Goal: Task Accomplishment & Management: Complete application form

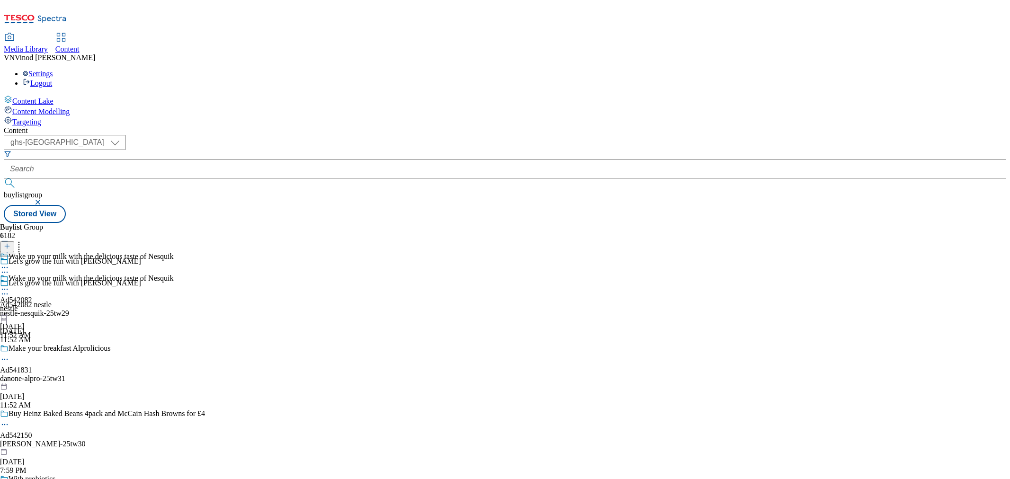
select select "ghs-uk"
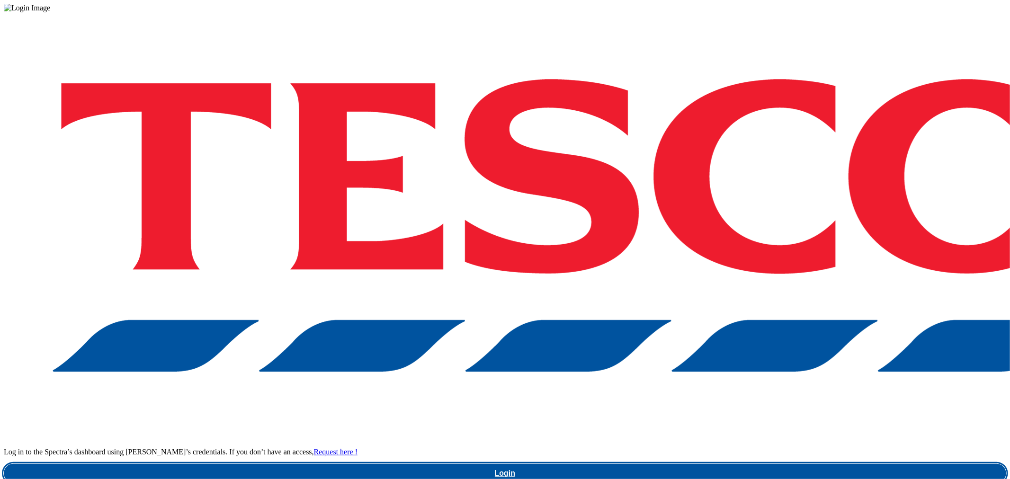
click at [728, 464] on link "Login" at bounding box center [505, 473] width 1002 height 19
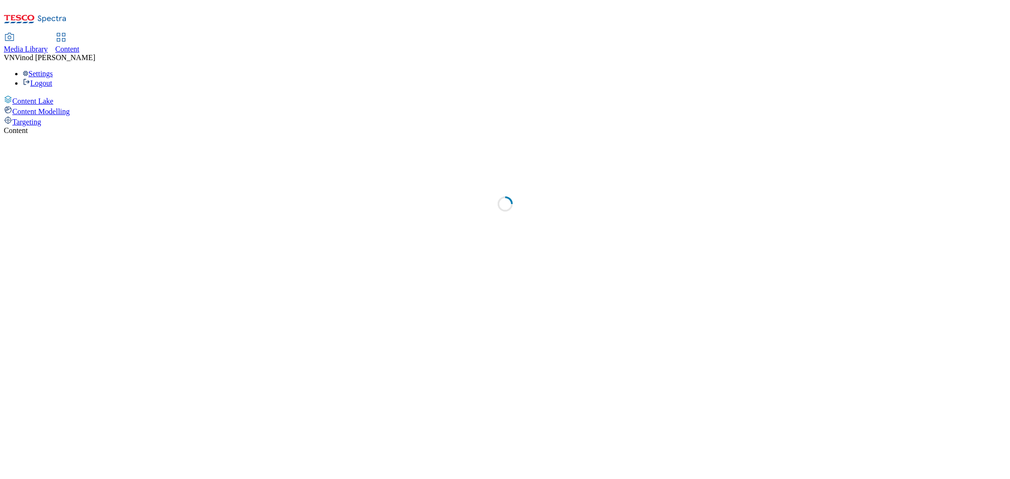
select select "ghs-[GEOGRAPHIC_DATA]"
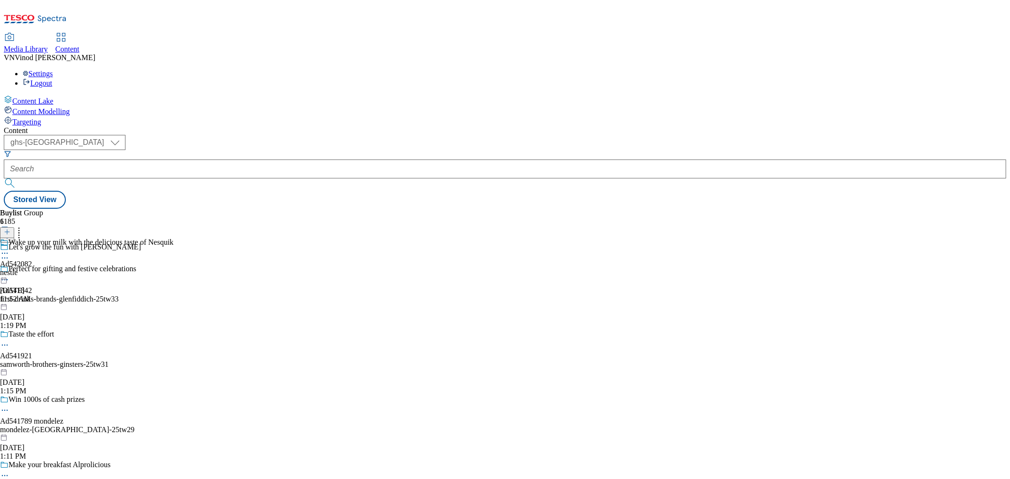
click at [9, 237] on line at bounding box center [7, 237] width 5 height 0
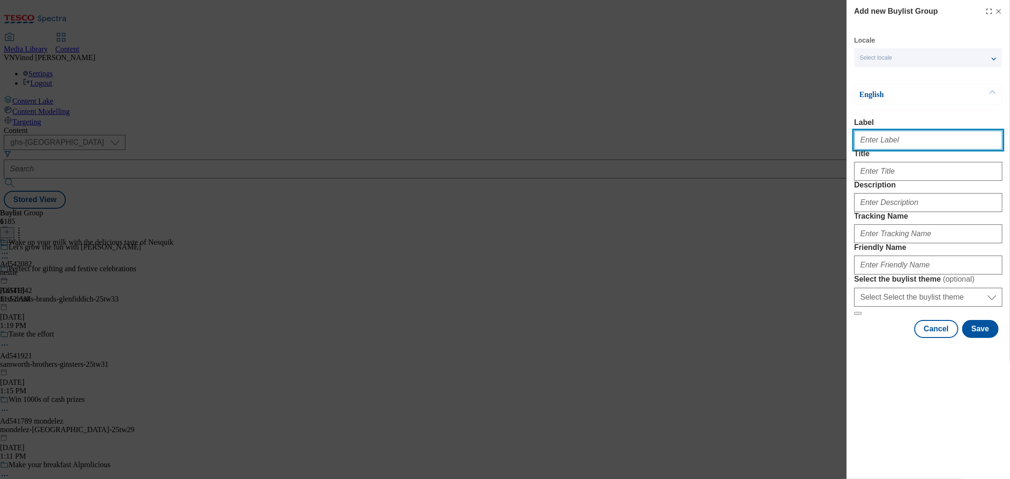
click at [877, 150] on input "Label" at bounding box center [928, 140] width 148 height 19
paste input "541878"
paste input "daniels-chilled-foods"
type input "Ad541878 daniels-chilled-foods"
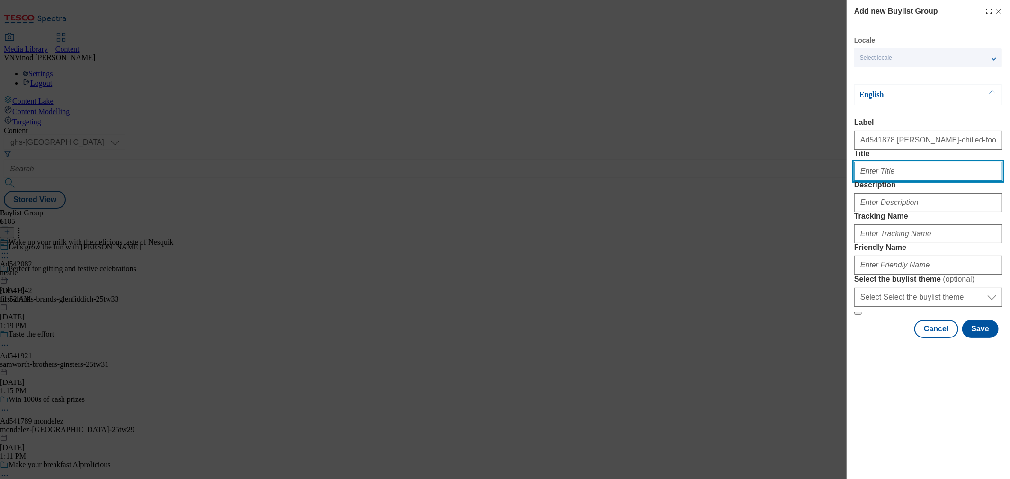
click at [875, 181] on input "Title" at bounding box center [928, 171] width 148 height 19
paste input "Soup-er sharer serves 4"
type input "Soup-er sharer serves 4"
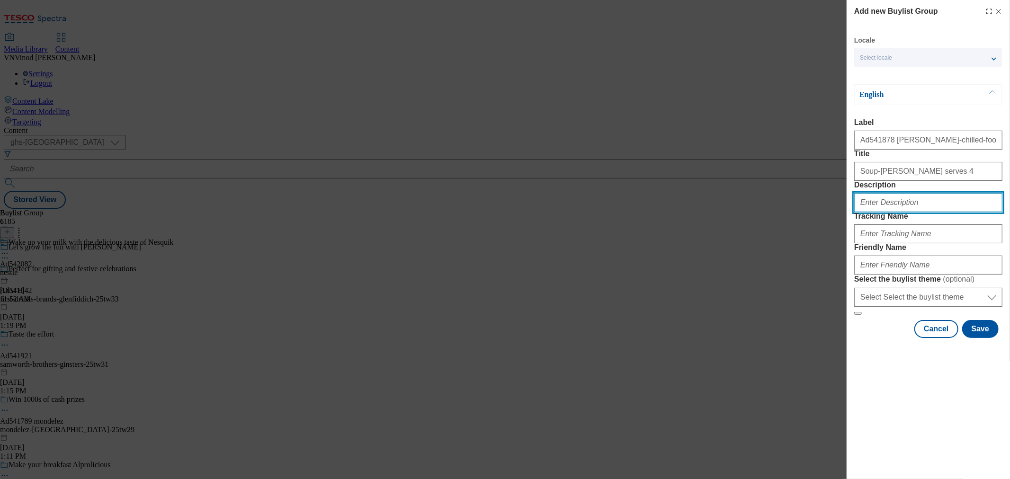
click at [886, 212] on input "Description" at bounding box center [928, 202] width 148 height 19
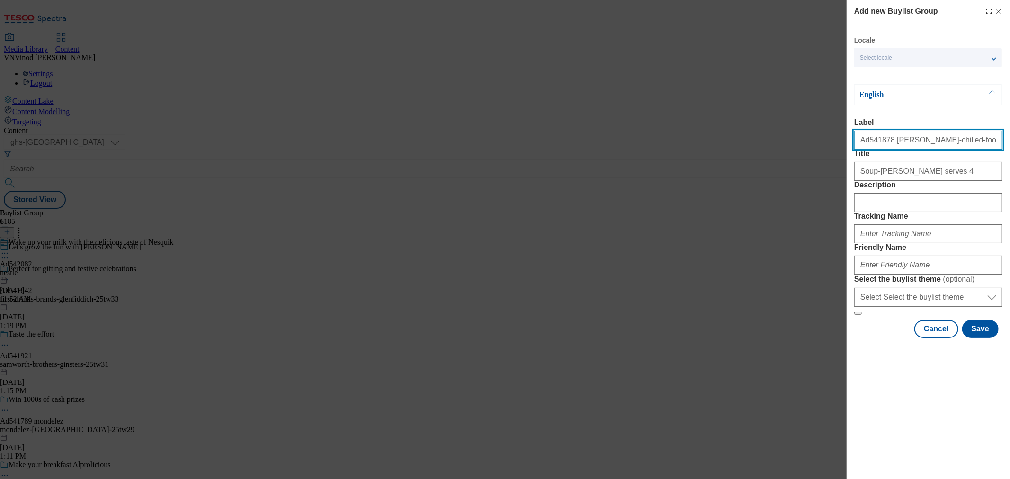
click at [873, 144] on input "Ad541878 daniels-chilled-foods" at bounding box center [928, 140] width 148 height 19
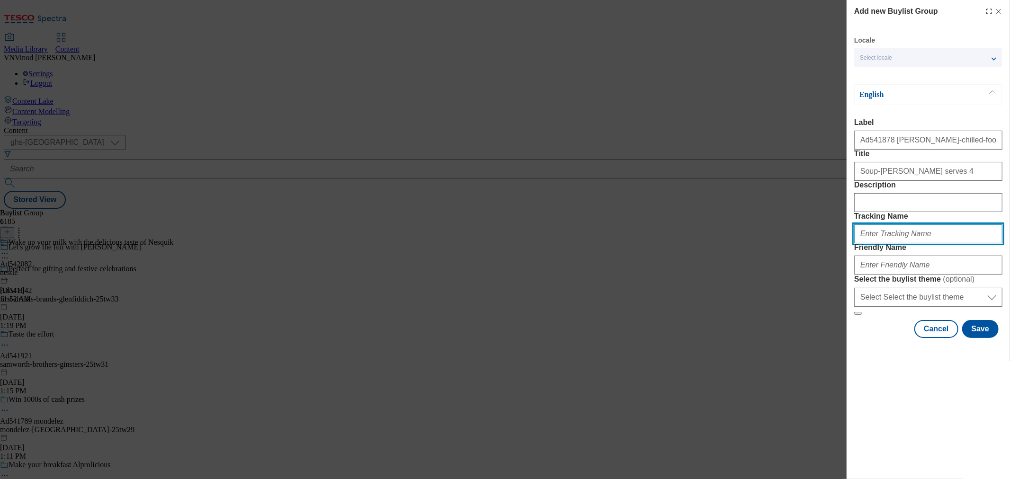
click at [893, 243] on input "Tracking Name" at bounding box center [928, 233] width 148 height 19
paste input "Ad541878"
click at [877, 243] on input "DH_ADAd541878" at bounding box center [928, 233] width 148 height 19
type input "DH_AD541878"
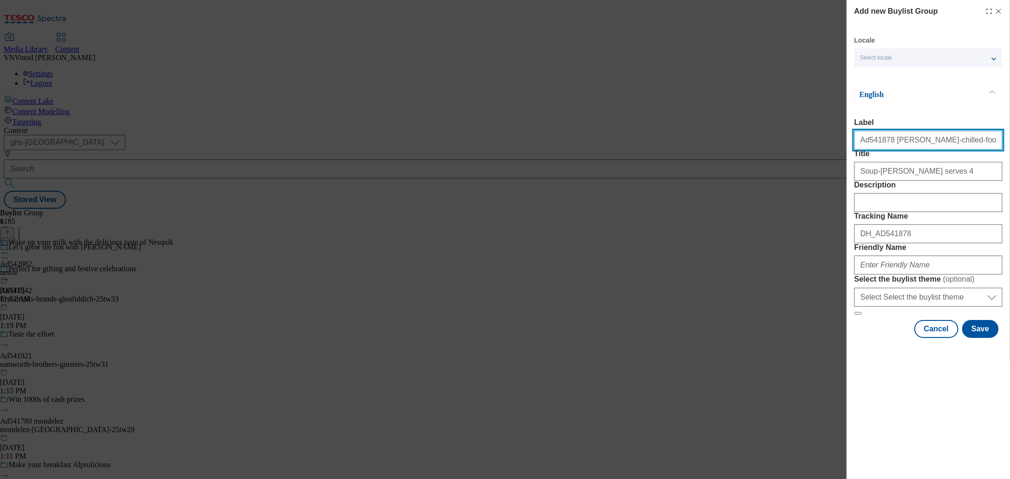
click at [912, 146] on input "Ad541878 daniels-chilled-foods" at bounding box center [928, 140] width 148 height 19
click at [935, 147] on input "Ad541878 daniels-chilled-foods" at bounding box center [928, 140] width 148 height 19
drag, startPoint x: 946, startPoint y: 143, endPoint x: 885, endPoint y: 145, distance: 61.1
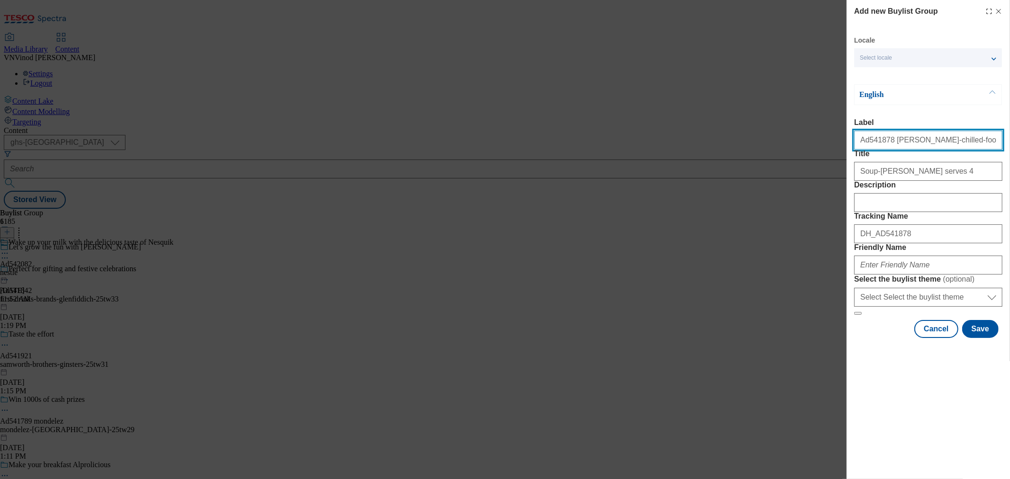
click at [885, 145] on input "Ad541878 daniels-chilled-foods" at bounding box center [928, 140] width 148 height 19
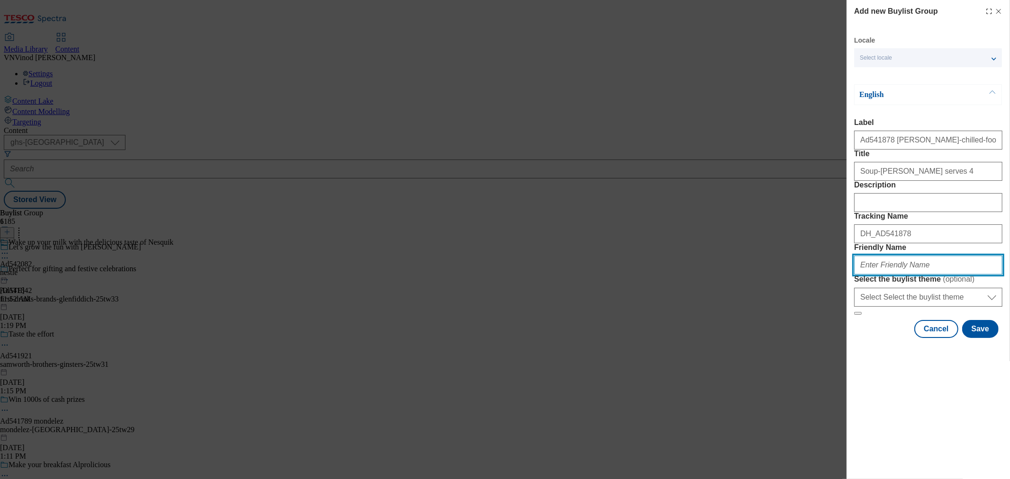
click at [884, 275] on input "Friendly Name" at bounding box center [928, 265] width 148 height 19
paste input "daniels-chilled-foods"
paste input "Soups"
click at [919, 275] on input "daniels-chilled-foods-Soups" at bounding box center [928, 265] width 148 height 19
click at [953, 275] on input "daniels-chilled-foods-soups" at bounding box center [928, 265] width 148 height 19
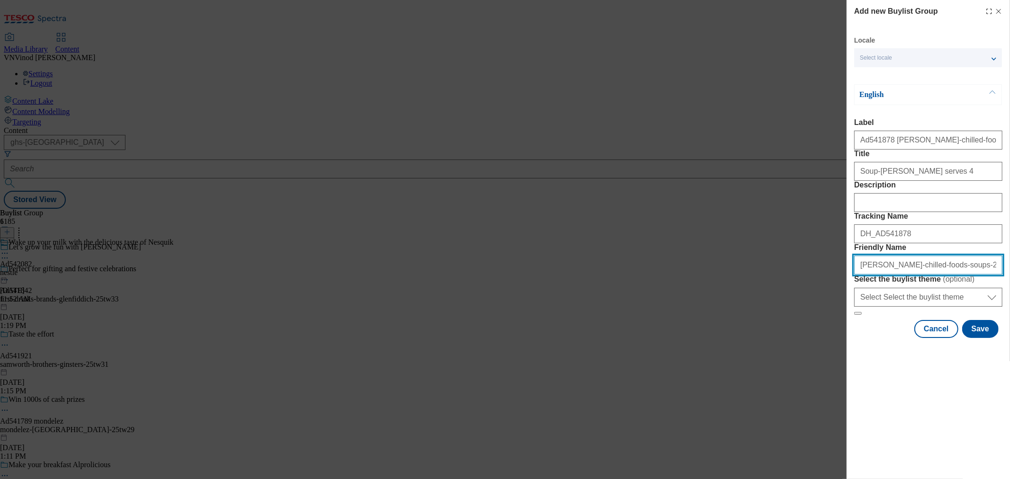
drag, startPoint x: 972, startPoint y: 330, endPoint x: 654, endPoint y: 328, distance: 317.7
click at [652, 328] on div "Add new Buylist Group Locale Select locale English Welsh English Label Ad541878…" at bounding box center [505, 239] width 1010 height 479
type input "daniels-chilled-foods-soups-25tw30"
click at [984, 338] on button "Save" at bounding box center [980, 329] width 36 height 18
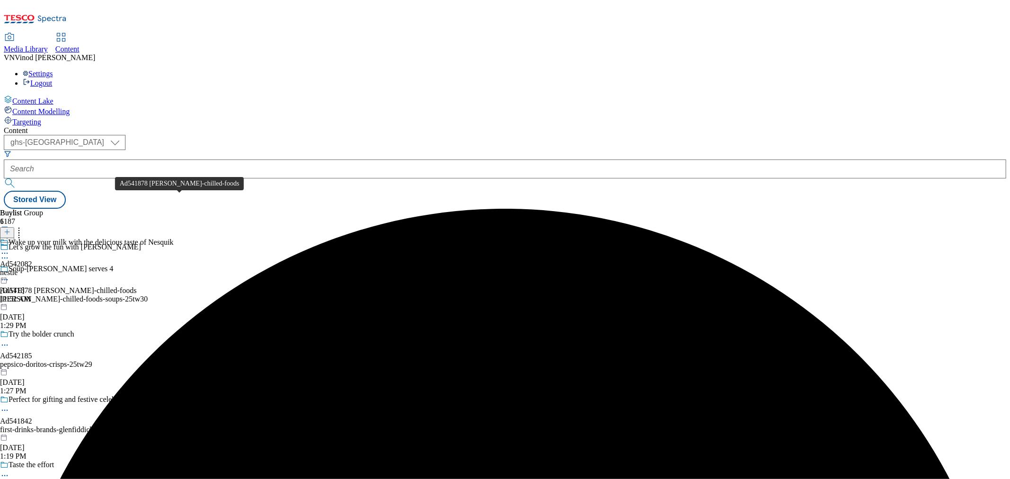
click at [136, 286] on div "Ad541878 daniels-chilled-foods" at bounding box center [68, 290] width 136 height 9
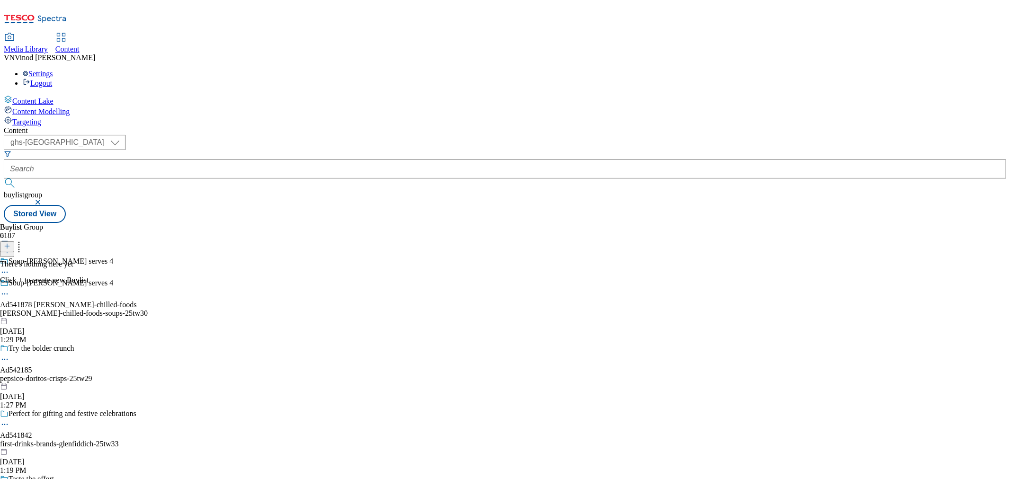
click at [10, 243] on icon at bounding box center [7, 246] width 7 height 7
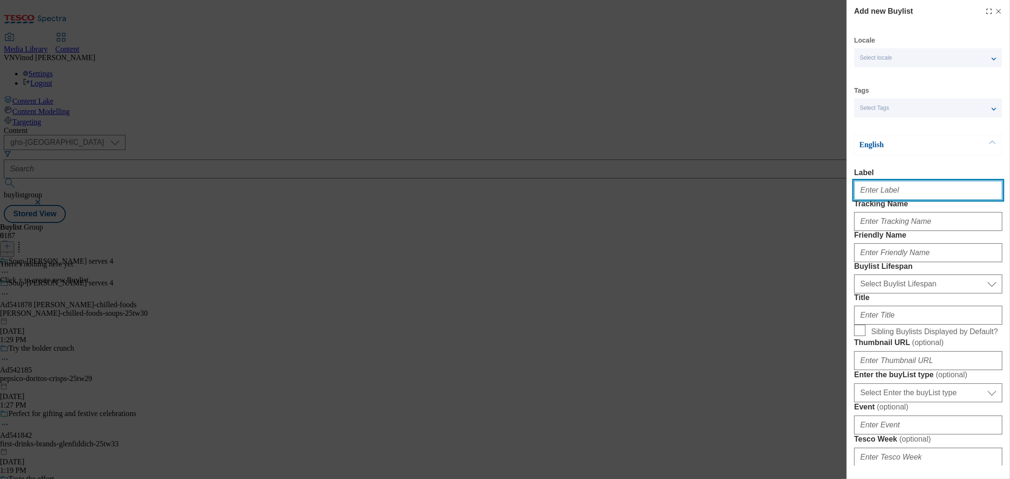
click at [891, 188] on input "Label" at bounding box center [928, 190] width 148 height 19
paste input "541878"
type input "Ad541878"
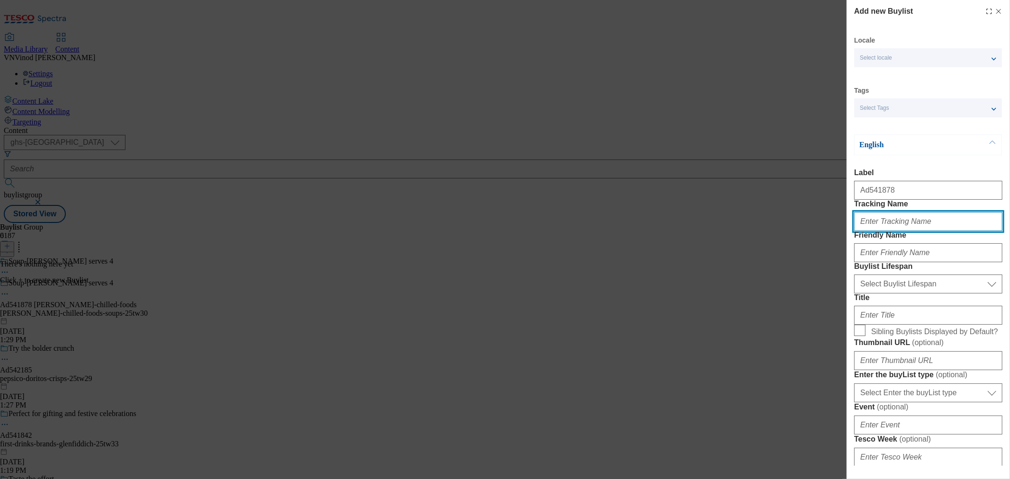
click at [887, 231] on input "Tracking Name" at bounding box center [928, 221] width 148 height 19
paste input "541878"
type input "Dh_AD541878"
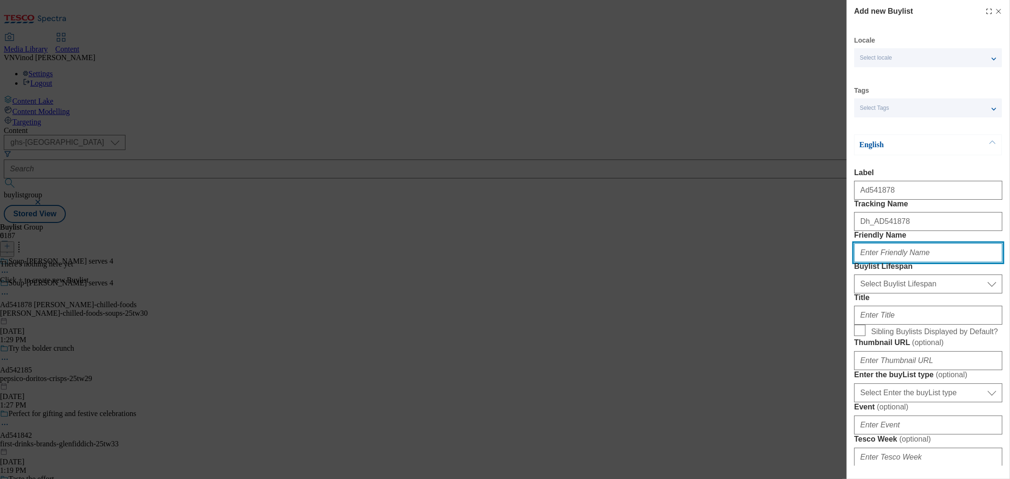
click at [910, 262] on input "Friendly Name" at bounding box center [928, 252] width 148 height 19
paste input "daniels-chilled-foods"
type input "daniels-chilled-foods"
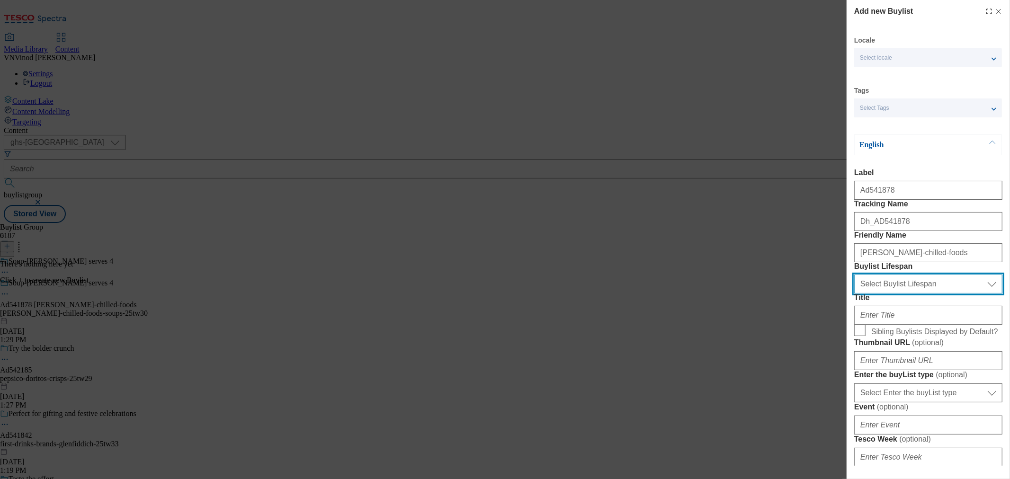
click at [900, 294] on select "Select Buylist Lifespan evergreen seasonal tactical" at bounding box center [928, 284] width 148 height 19
select select "tactical"
click at [854, 294] on select "Select Buylist Lifespan evergreen seasonal tactical" at bounding box center [928, 284] width 148 height 19
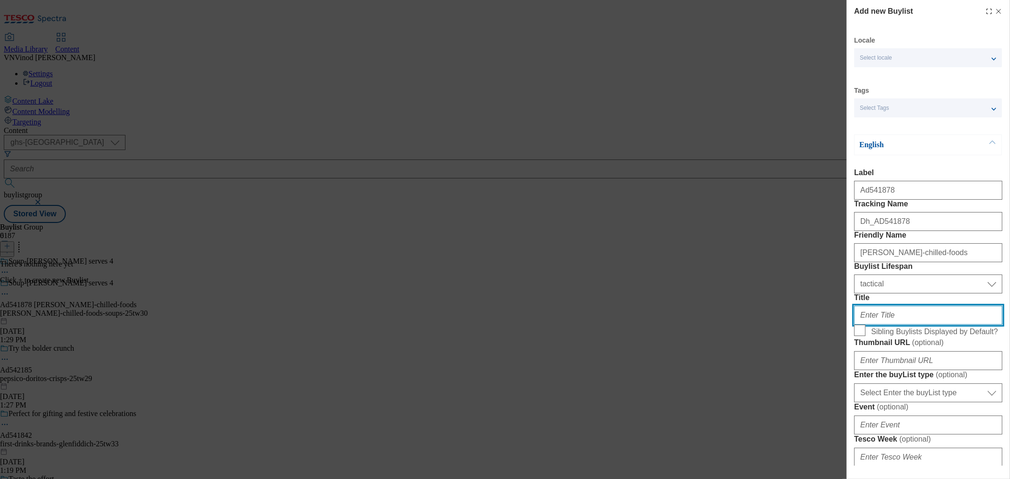
click at [884, 325] on input "Title" at bounding box center [928, 315] width 148 height 19
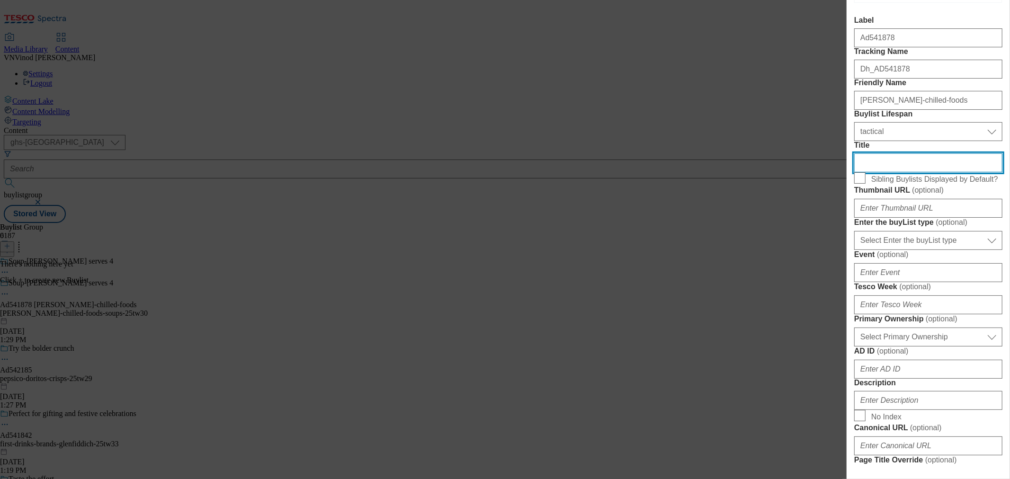
scroll to position [158, 0]
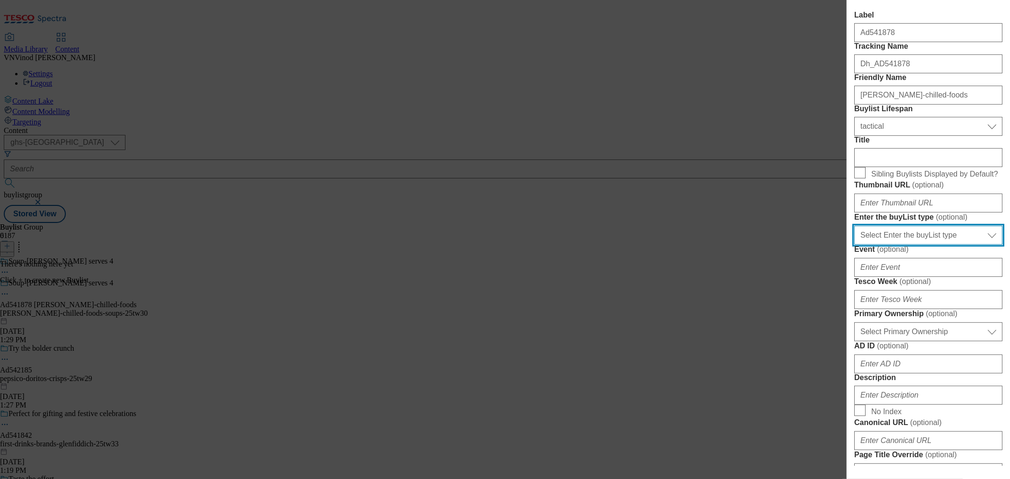
click at [929, 245] on select "Select Enter the buyList type event supplier funded long term >4 weeks supplier…" at bounding box center [928, 235] width 148 height 19
select select "supplier funded short term 1-3 weeks"
click at [854, 245] on select "Select Enter the buyList type event supplier funded long term >4 weeks supplier…" at bounding box center [928, 235] width 148 height 19
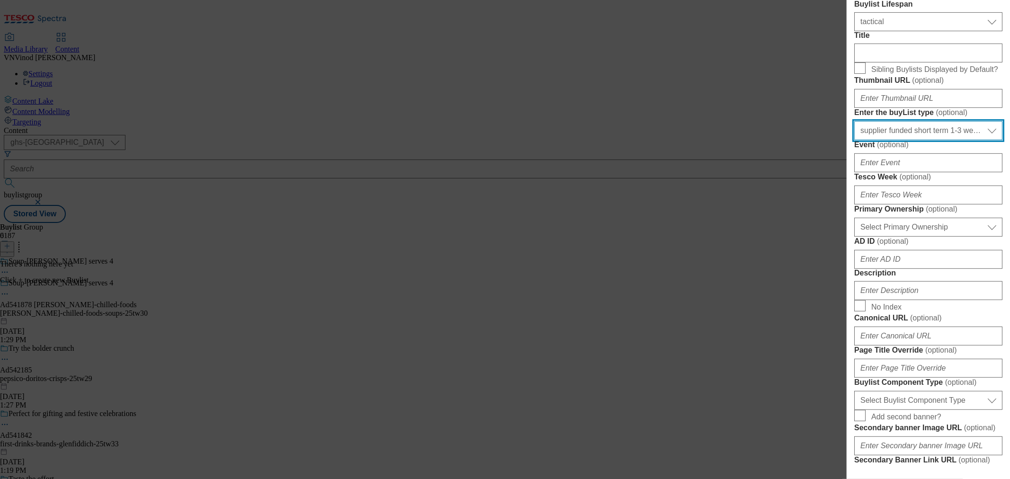
scroll to position [263, 0]
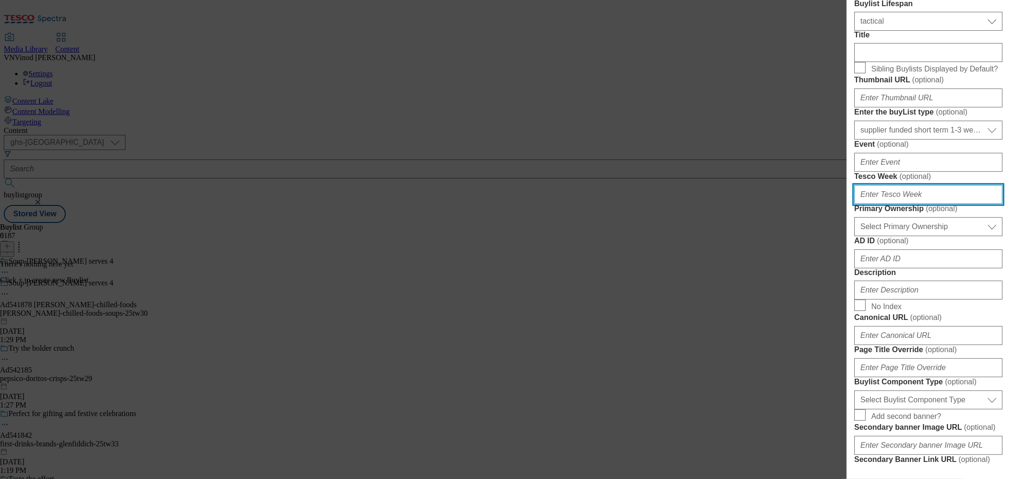
click at [895, 204] on input "Tesco Week ( optional )" at bounding box center [928, 194] width 148 height 19
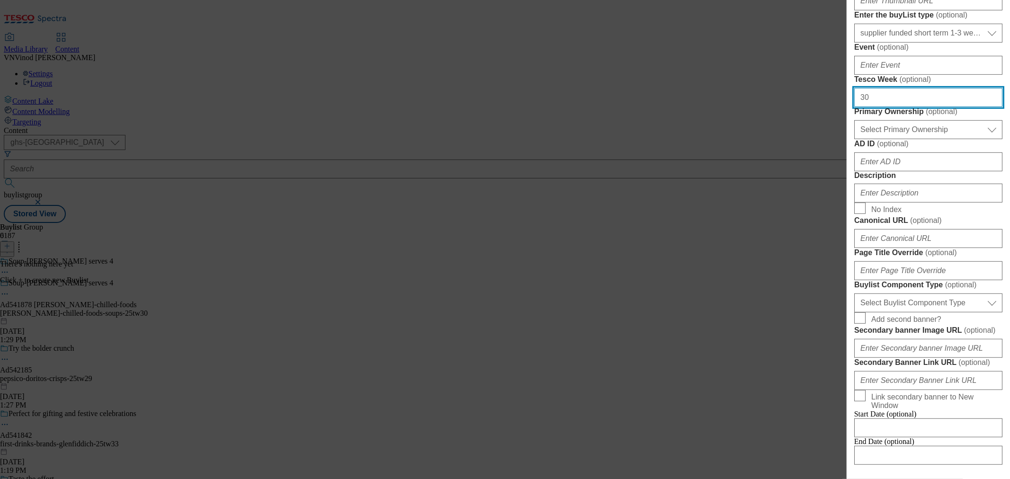
scroll to position [368, 0]
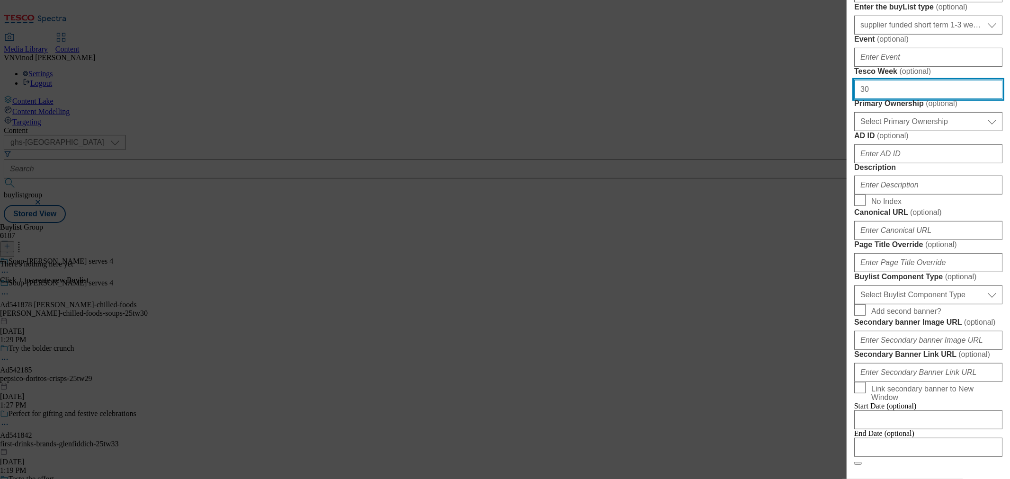
type input "30"
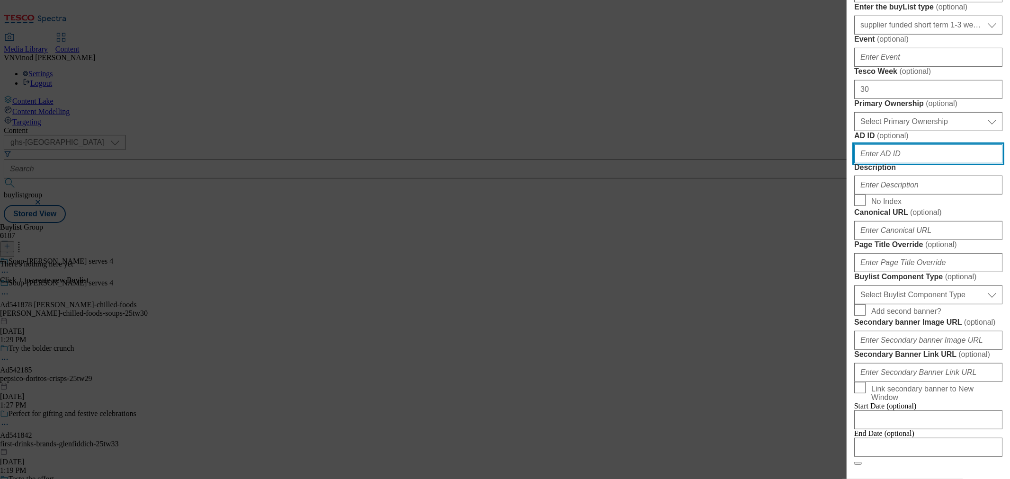
click at [896, 163] on input "AD ID ( optional )" at bounding box center [928, 153] width 148 height 19
paste input "541878"
type input "541878"
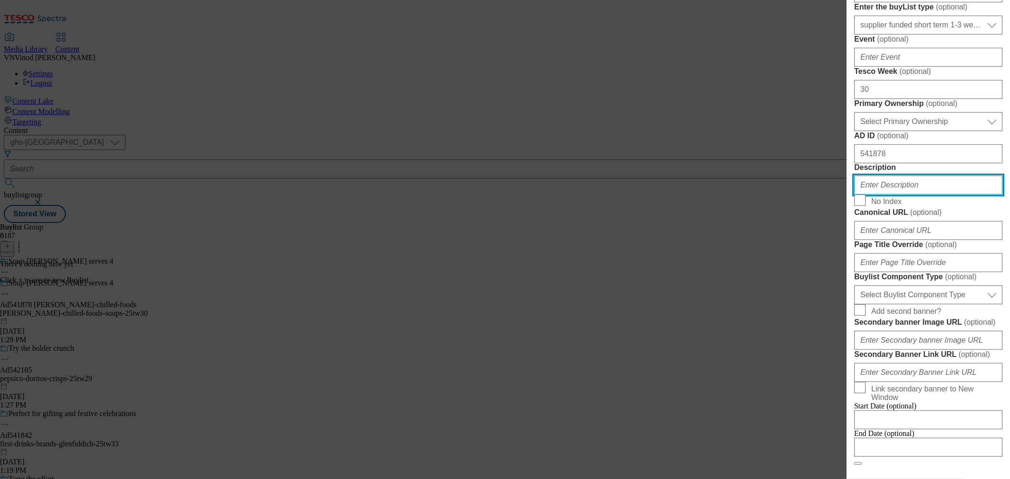
click at [890, 195] on input "Description" at bounding box center [928, 185] width 148 height 19
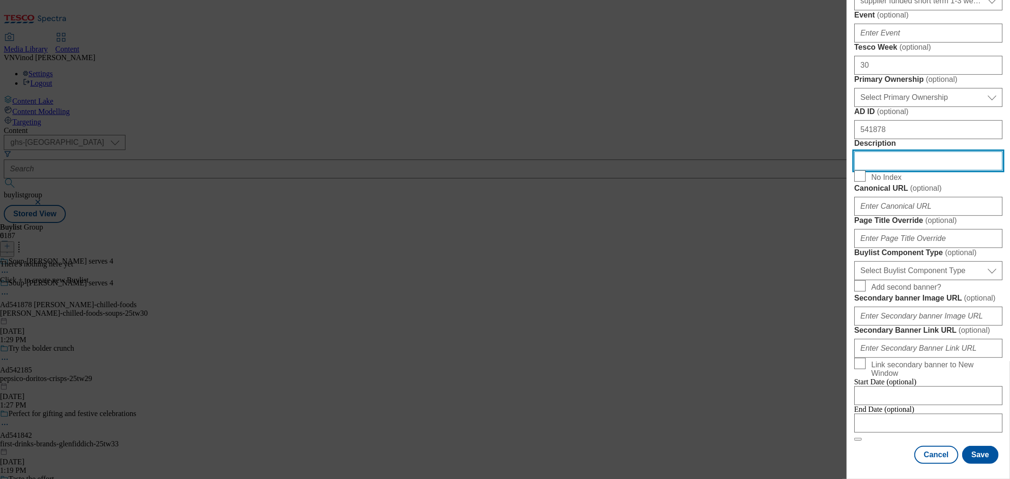
scroll to position [579, 0]
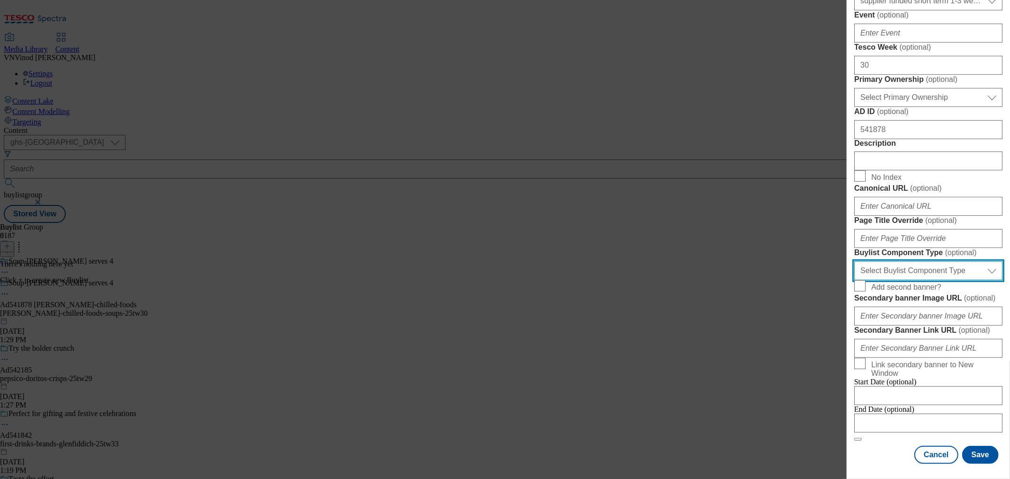
click at [939, 280] on select "Select Buylist Component Type Banner Competition Header Meal" at bounding box center [928, 270] width 148 height 19
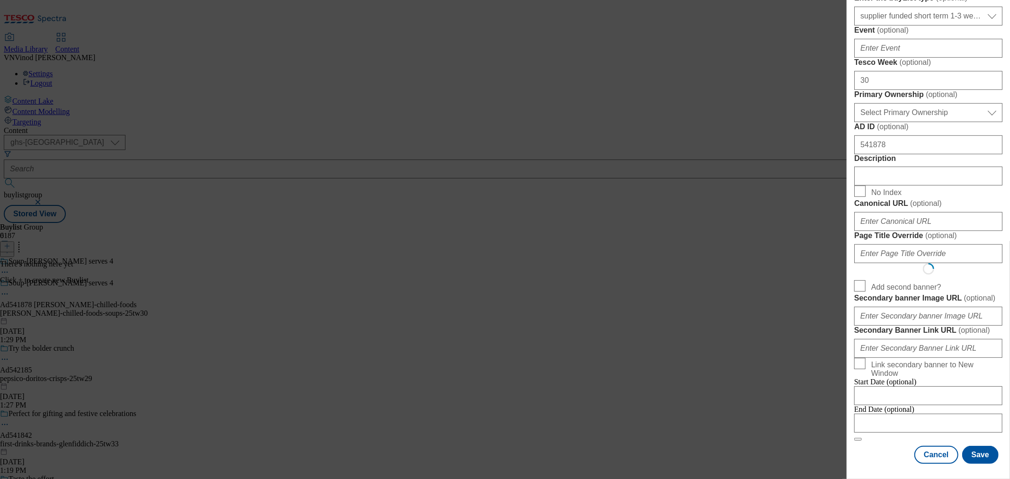
scroll to position [0, 0]
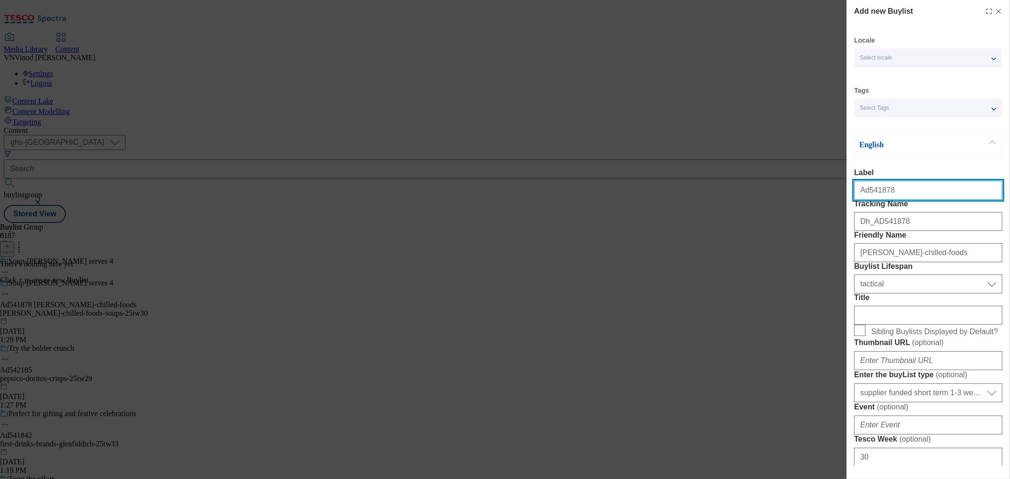
select select "Banner"
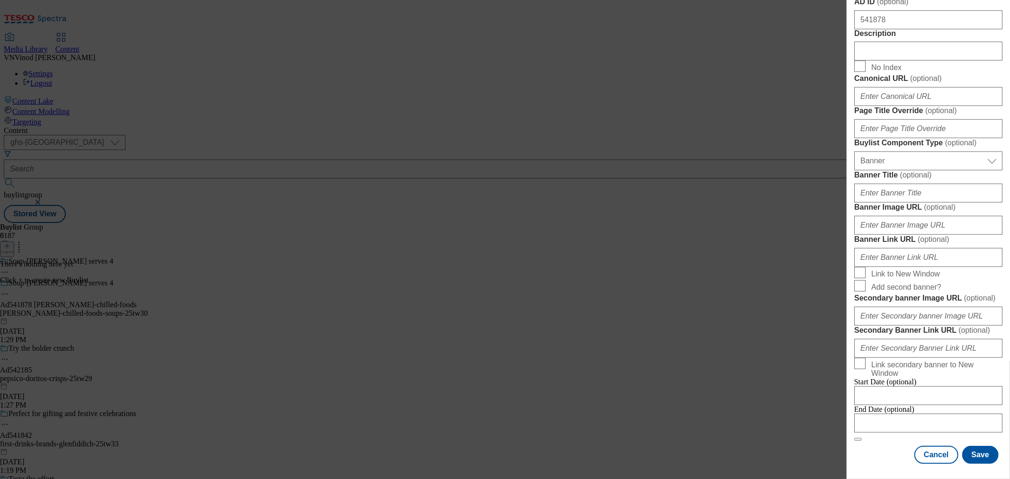
scroll to position [913, 0]
click at [916, 414] on input "Modal" at bounding box center [928, 423] width 148 height 19
select select "2025"
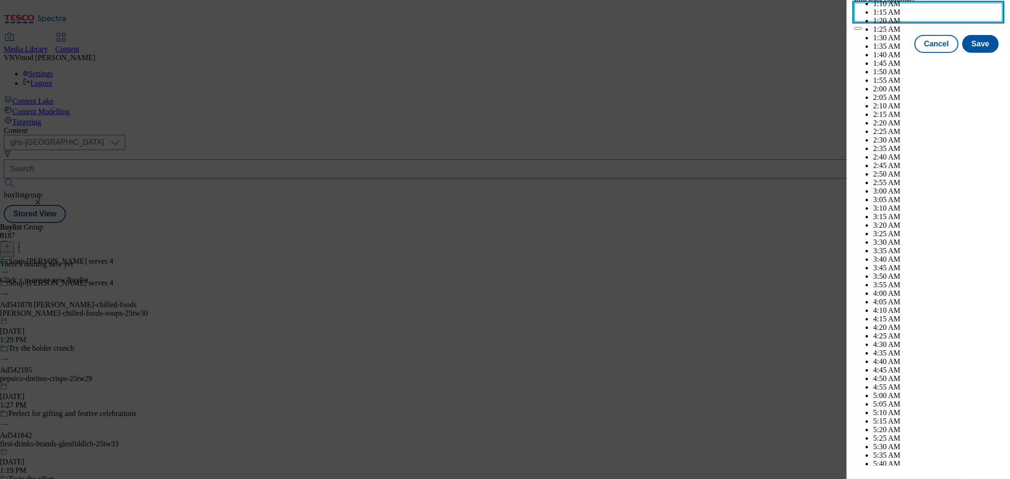
scroll to position [2837, 0]
select select "December"
drag, startPoint x: 973, startPoint y: 195, endPoint x: 953, endPoint y: 365, distance: 170.7
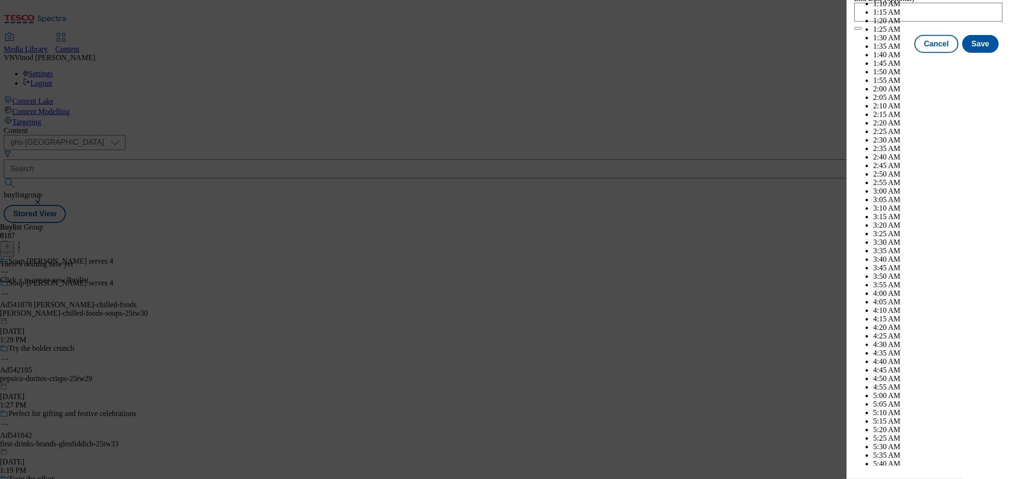
click at [884, 30] on div "End Date (optional) 2025-12-12 18:30:00 GMT December 2025 2024 2025 2026 2027 2…" at bounding box center [928, 12] width 148 height 36
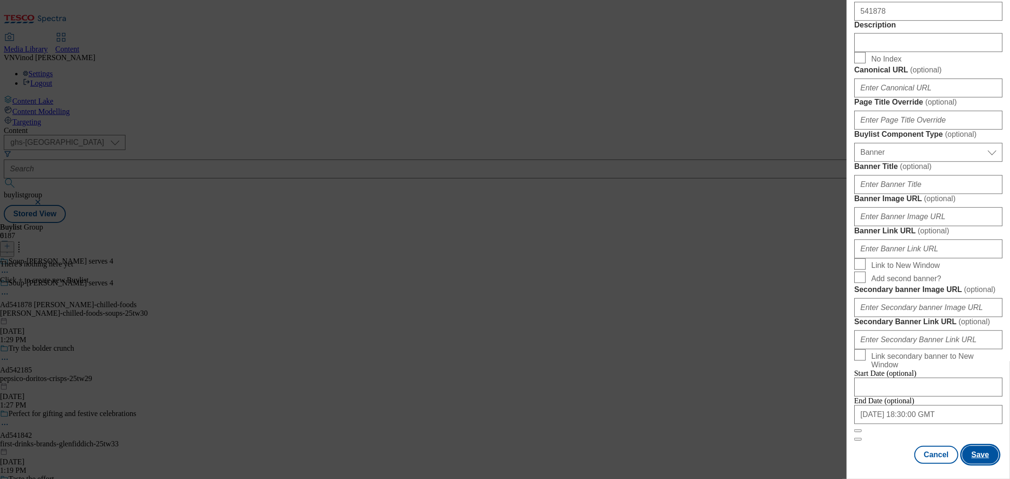
click at [980, 453] on button "Save" at bounding box center [980, 455] width 36 height 18
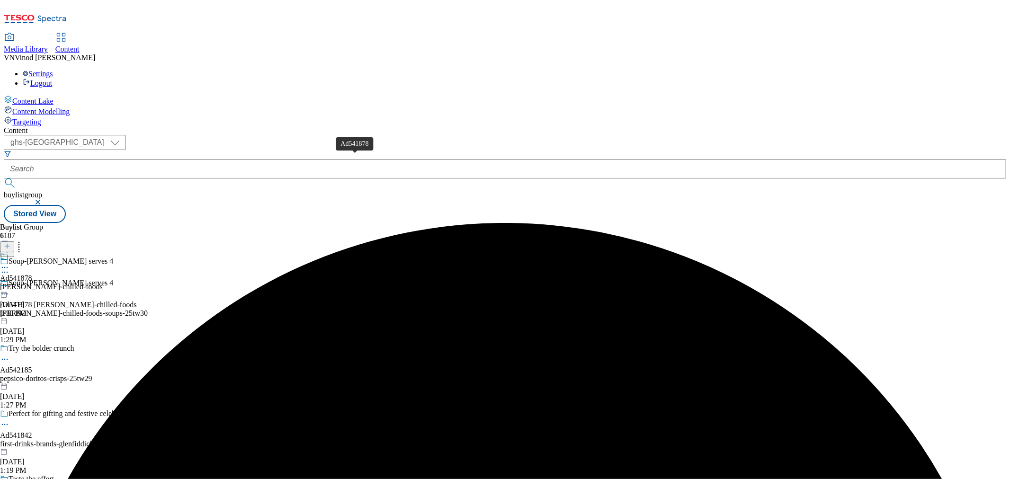
click at [32, 274] on div "Ad541878" at bounding box center [16, 278] width 32 height 9
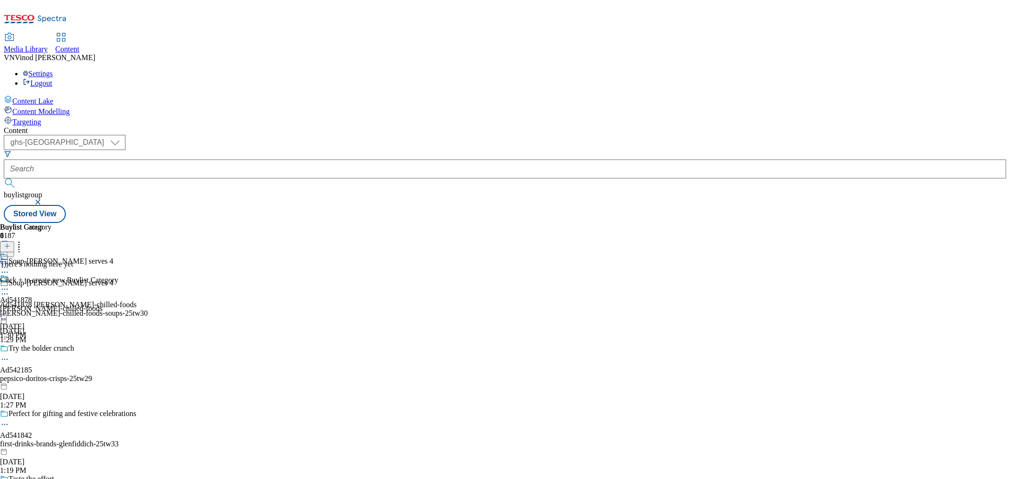
click at [7, 244] on line at bounding box center [7, 246] width 0 height 5
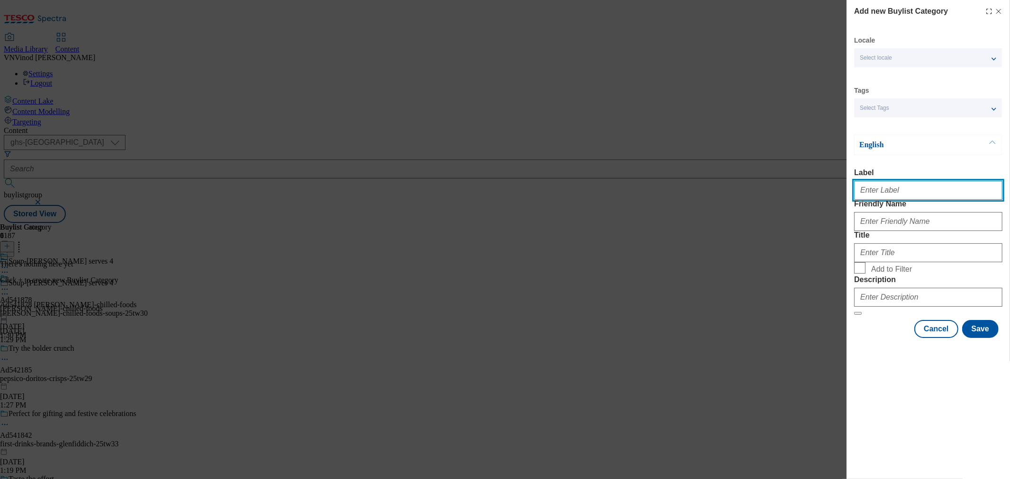
click at [887, 199] on input "Label" at bounding box center [928, 190] width 148 height 19
paste input "541878"
type input "Ad541878"
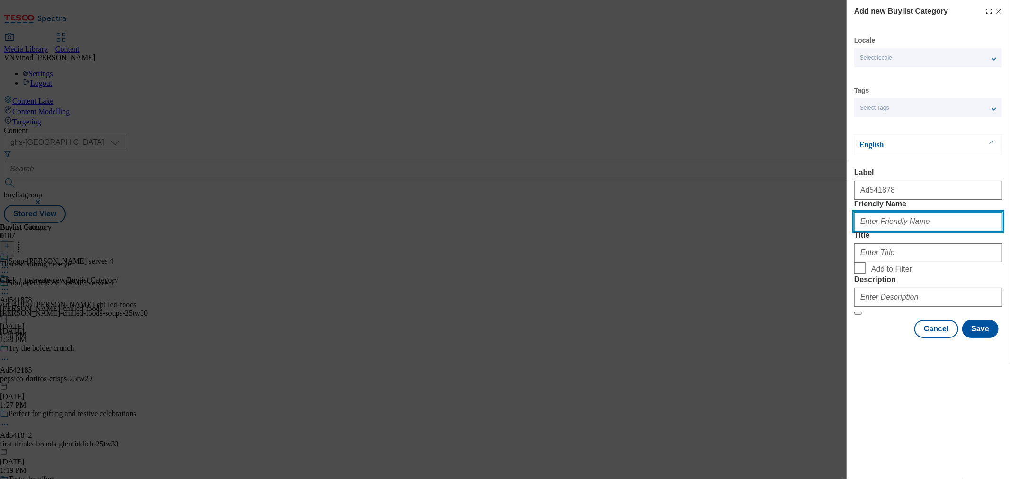
click at [889, 231] on input "Friendly Name" at bounding box center [928, 221] width 148 height 19
paste input "daniels-chilled-foods-soups"
type input "daniels-chilled-foods-soups"
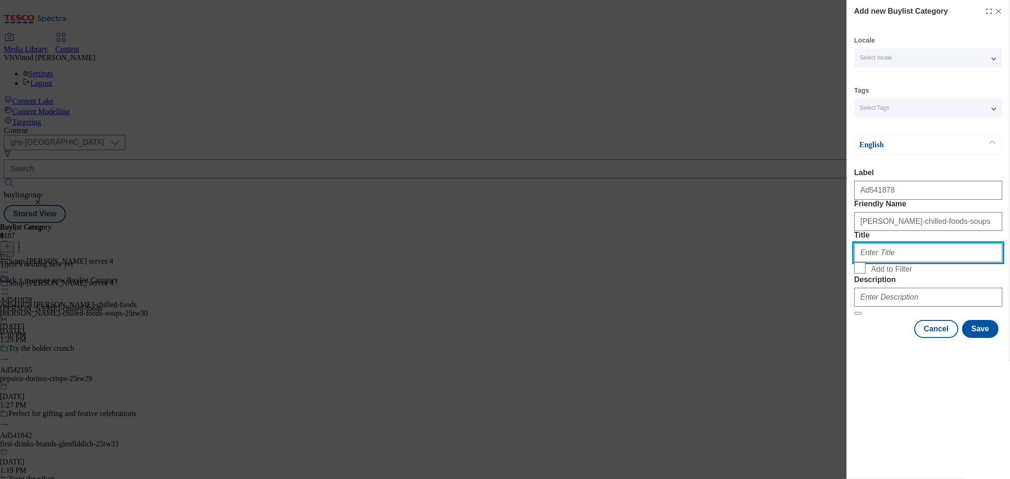
click at [884, 262] on input "Title" at bounding box center [928, 252] width 148 height 19
paste input "DanielsChilledFoods"
type input "DanielsChilledFoods"
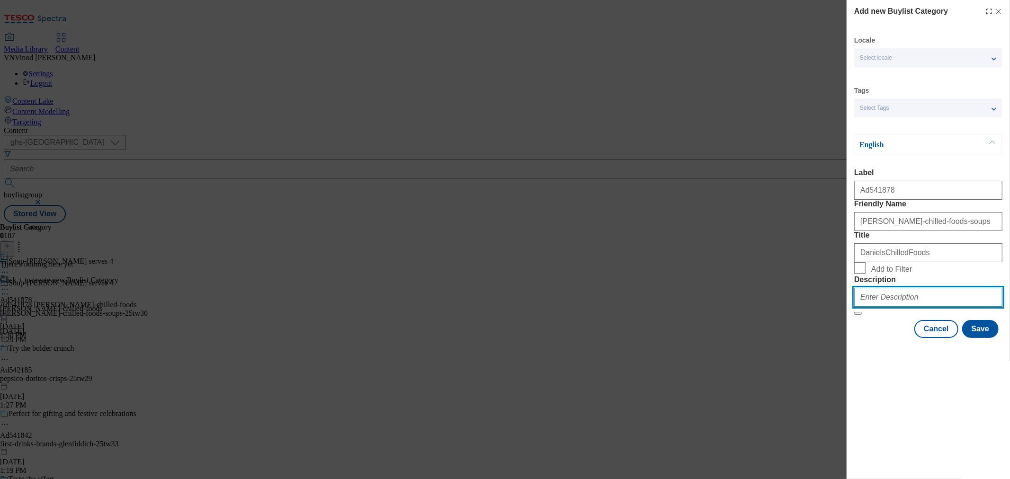
click at [881, 307] on input "Description" at bounding box center [928, 297] width 148 height 19
click at [983, 338] on button "Save" at bounding box center [980, 329] width 36 height 18
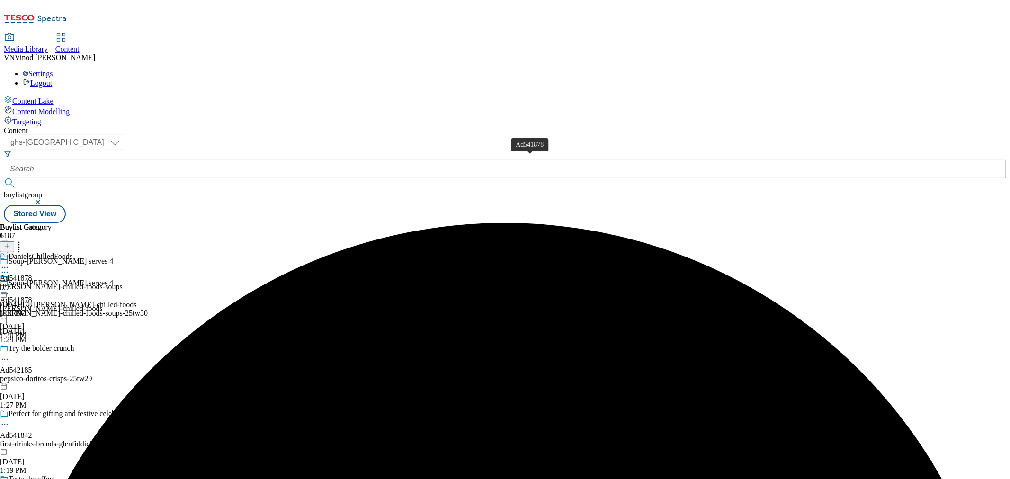
click at [32, 274] on div "Ad541878" at bounding box center [16, 278] width 32 height 9
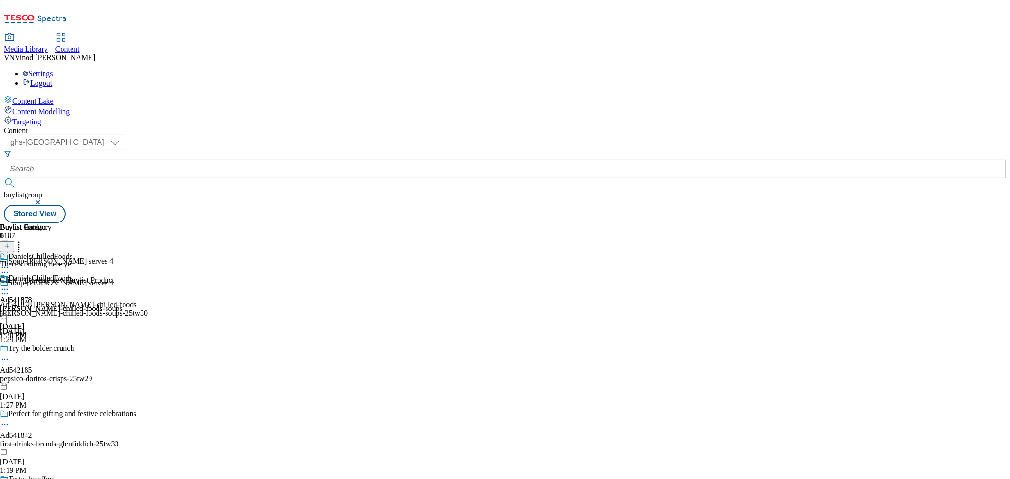
click at [7, 244] on line at bounding box center [7, 246] width 0 height 5
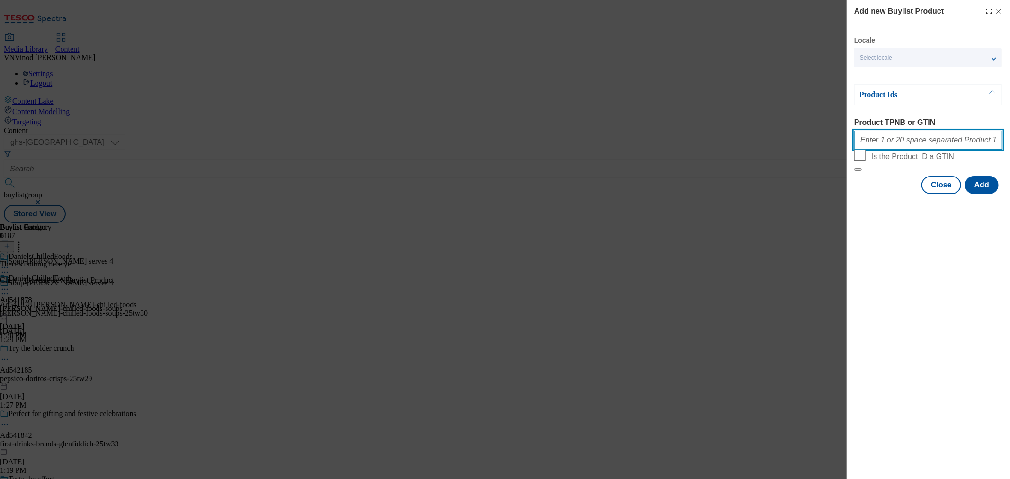
click at [900, 148] on input "Product TPNB or GTIN" at bounding box center [928, 140] width 148 height 19
paste input "96816749 97072365 92977633 93347387 88707142 88630502 88720920 88706707 8862357…"
type input "96816749 97072365 92977633 93347387 88707142 88630502 88720920 88706707 8862357…"
click at [978, 194] on button "Add" at bounding box center [982, 185] width 34 height 18
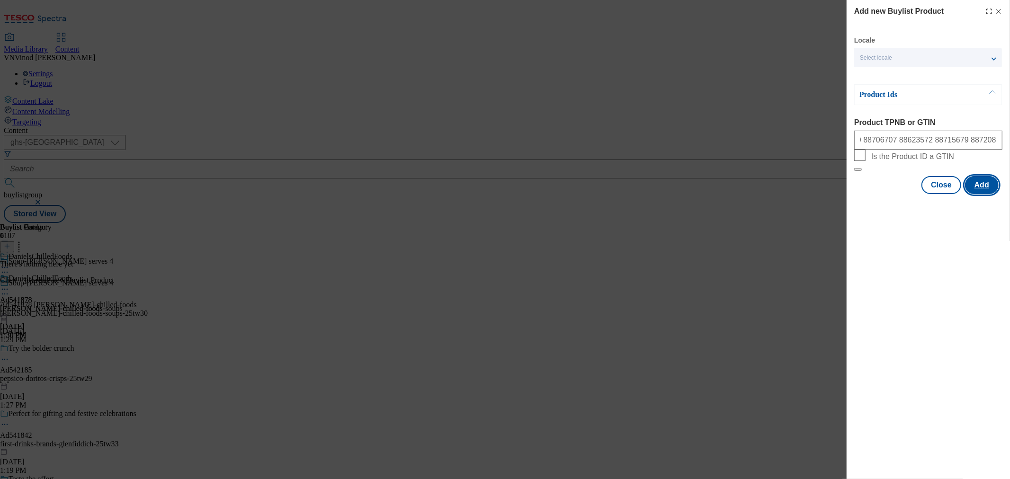
scroll to position [0, 0]
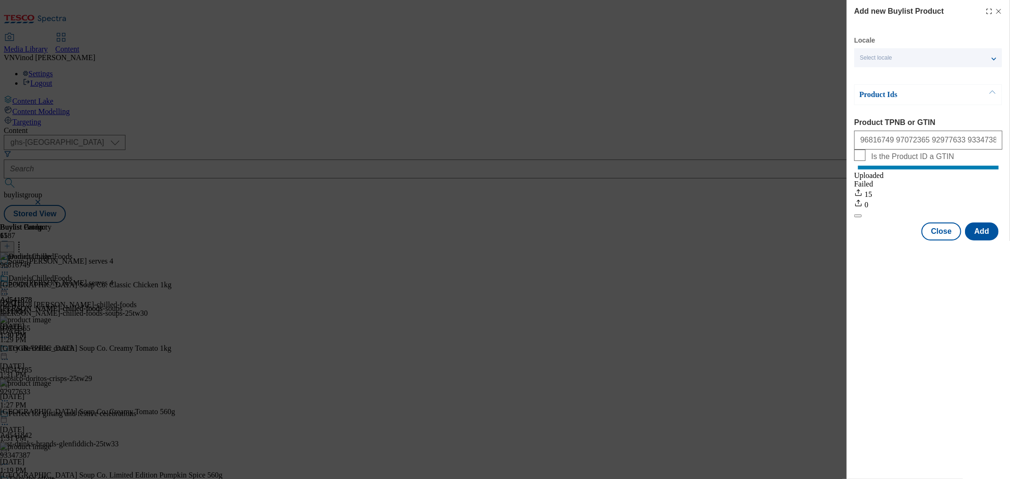
click at [999, 11] on line "Modal" at bounding box center [999, 11] width 4 height 4
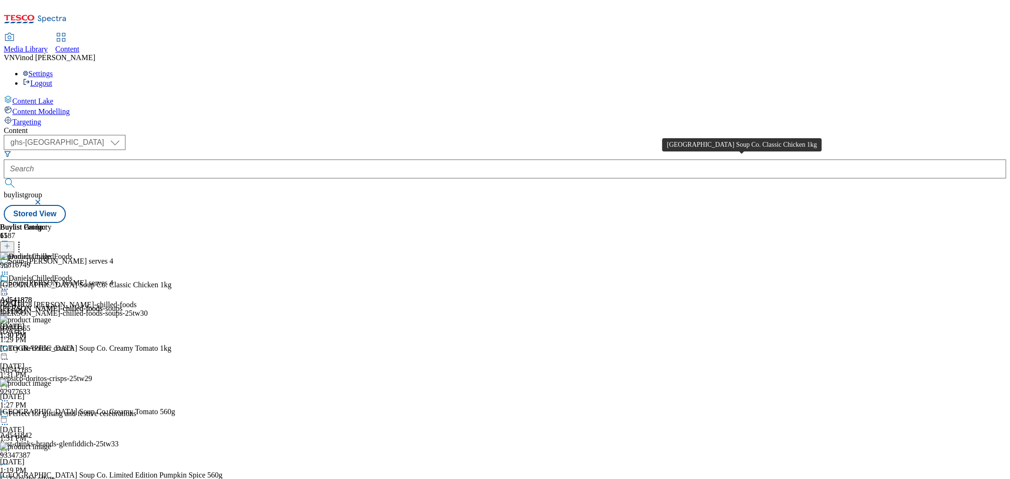
click at [171, 281] on div "New Covent Garden Soup Co. Classic Chicken 1kg" at bounding box center [85, 285] width 171 height 9
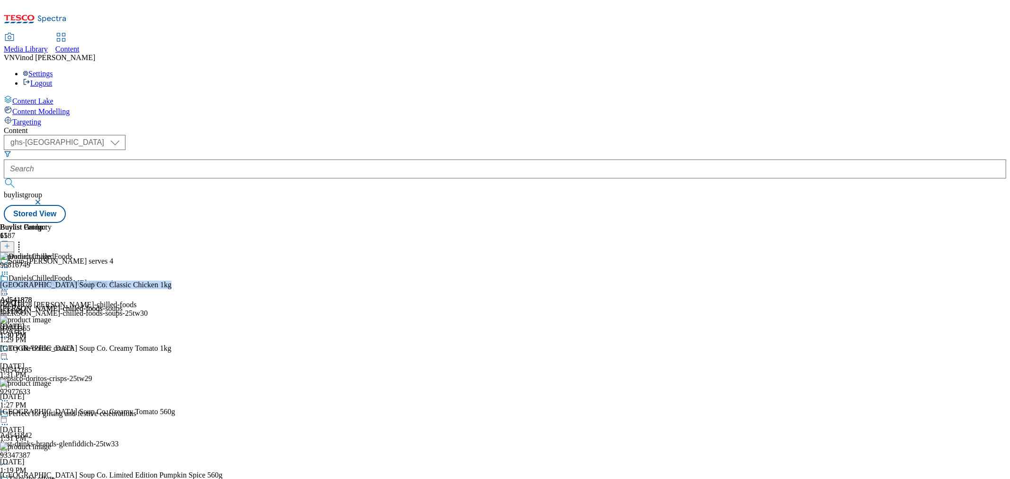
copy div "New Covent Garden Soup Co. Classic Chicken 1kg"
drag, startPoint x: 166, startPoint y: 161, endPoint x: 211, endPoint y: 107, distance: 70.3
click at [136, 301] on div "Ad541878 daniels-chilled-foods" at bounding box center [68, 305] width 136 height 9
